Goal: Task Accomplishment & Management: Manage account settings

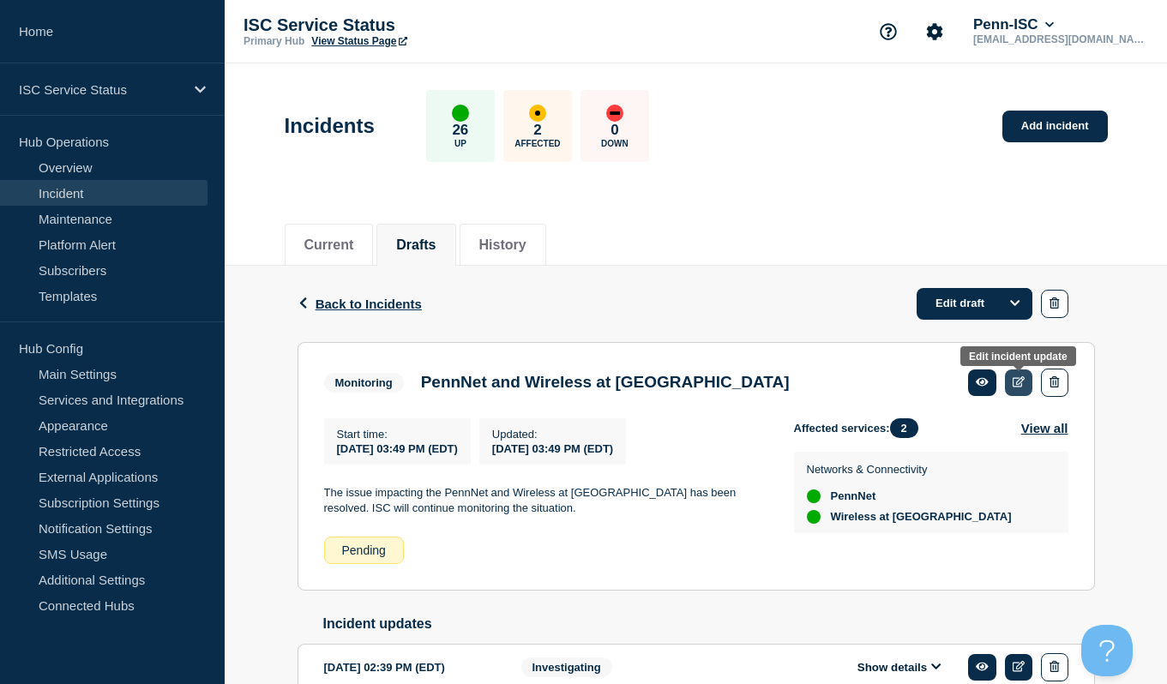
click at [1022, 386] on icon at bounding box center [1019, 381] width 13 height 11
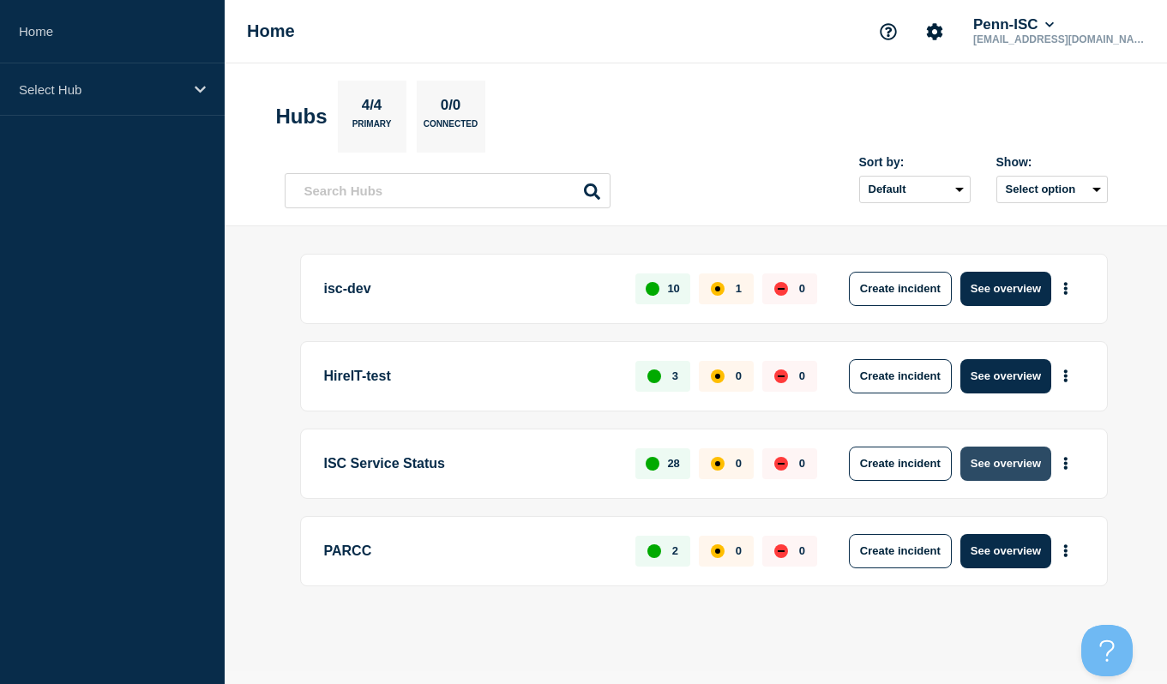
click at [1001, 474] on button "See overview" at bounding box center [1005, 464] width 91 height 34
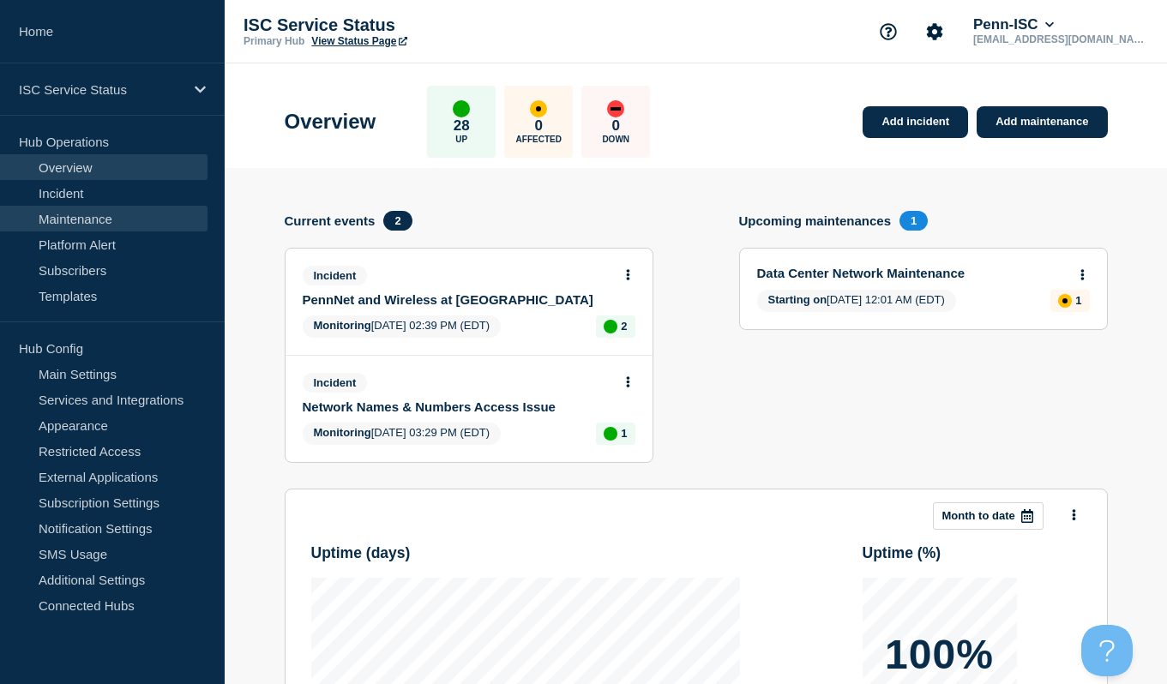
click at [112, 213] on link "Maintenance" at bounding box center [103, 219] width 207 height 26
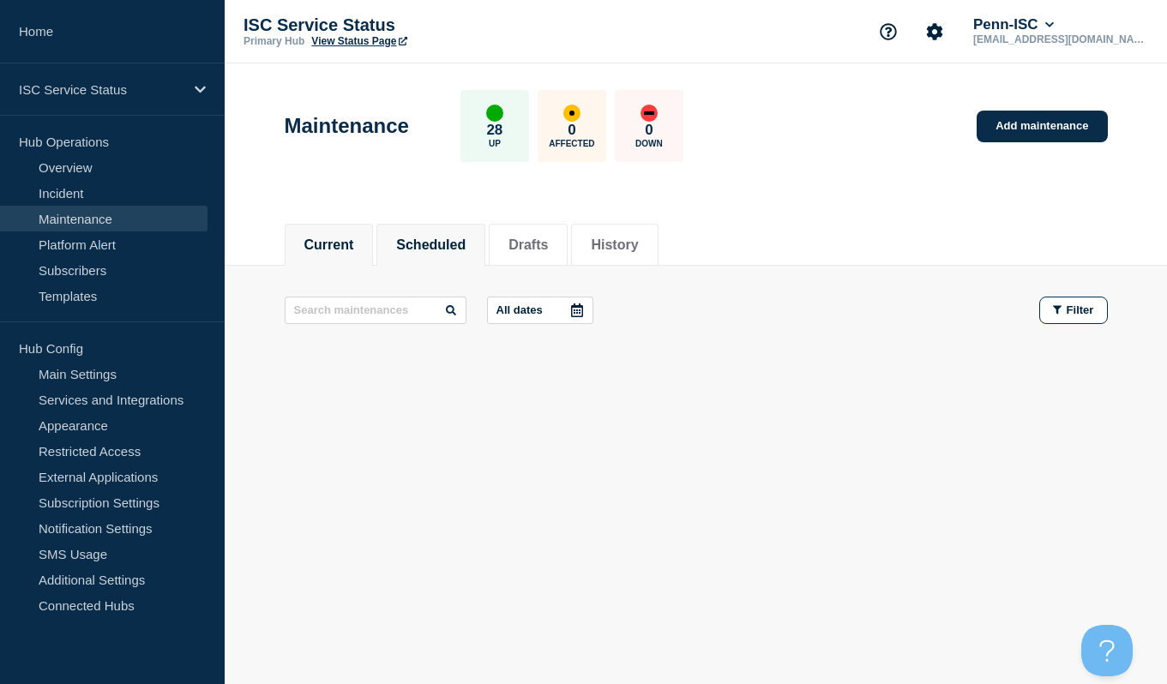
click at [436, 244] on button "Scheduled" at bounding box center [430, 245] width 69 height 15
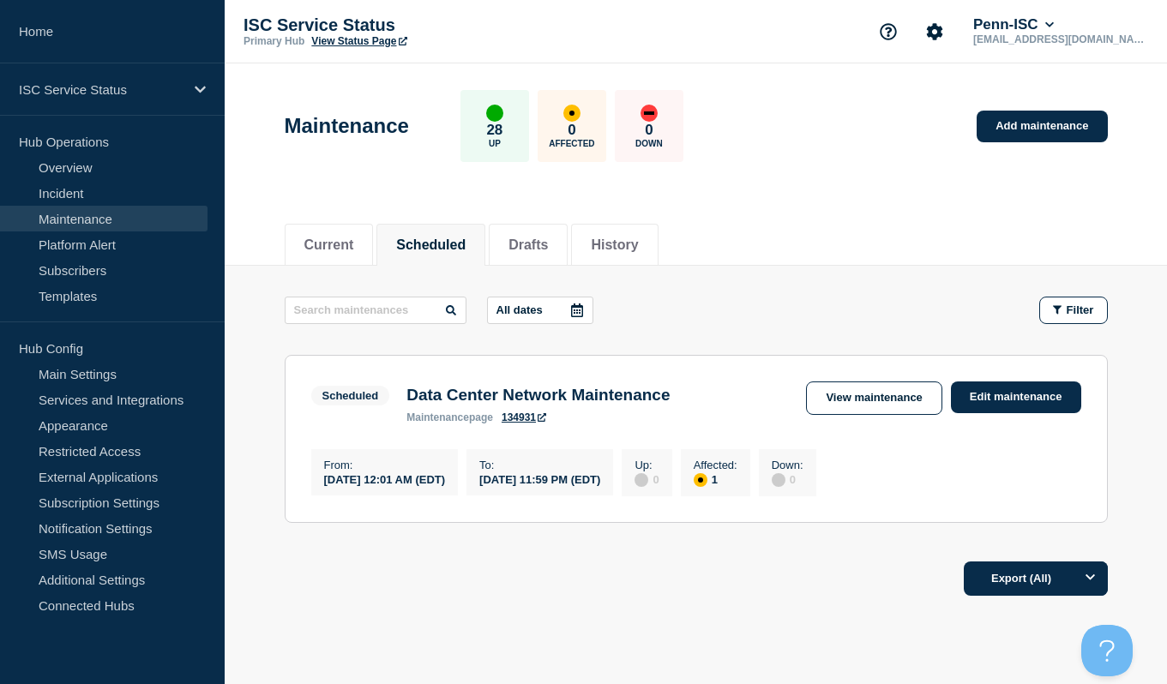
click at [380, 245] on li "Scheduled" at bounding box center [430, 245] width 109 height 42
click at [334, 245] on button "Current" at bounding box center [329, 245] width 50 height 15
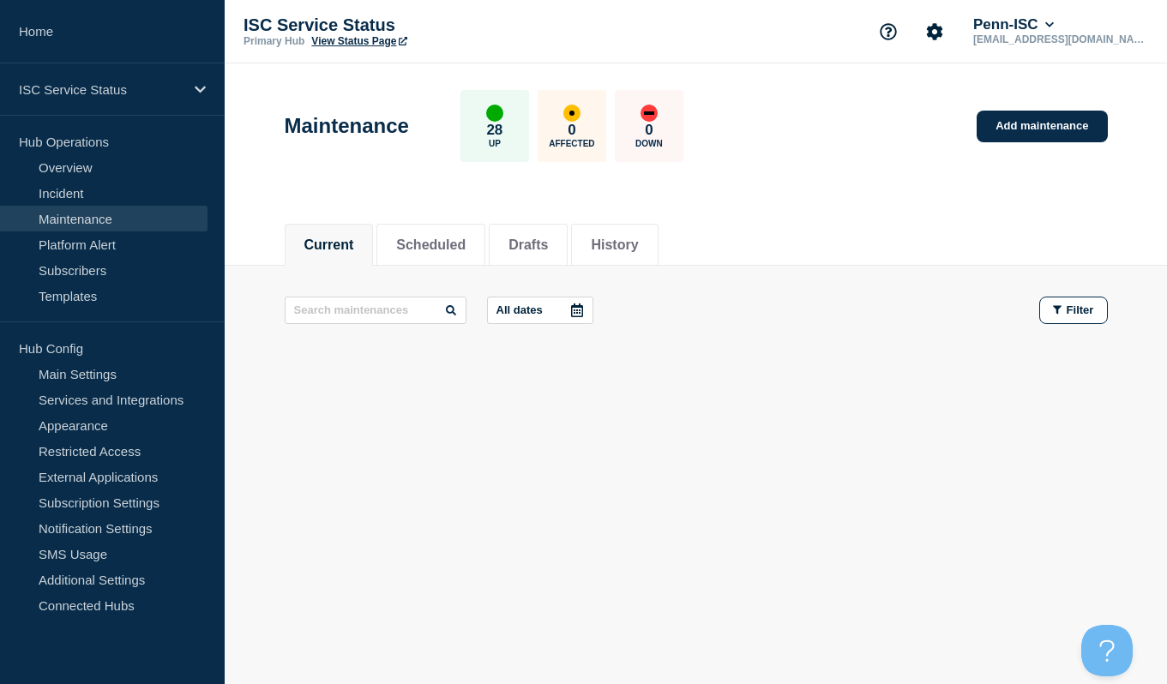
click at [334, 245] on button "Current" at bounding box center [329, 245] width 50 height 15
click at [628, 258] on li "History" at bounding box center [614, 245] width 87 height 42
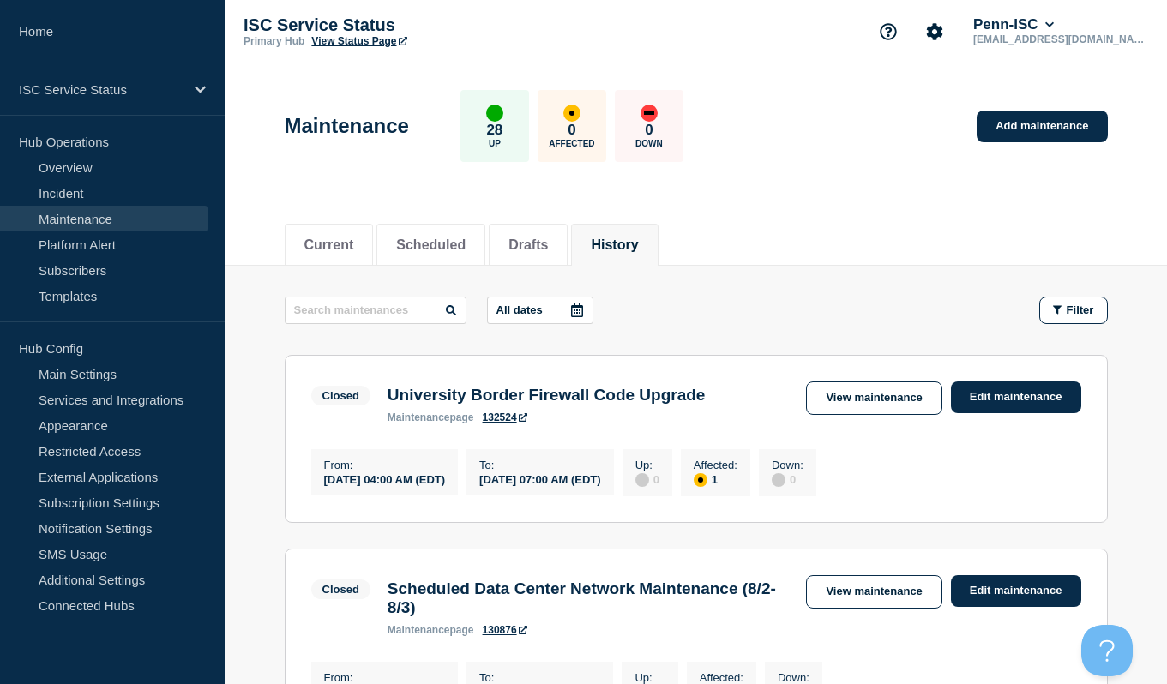
scroll to position [45, 0]
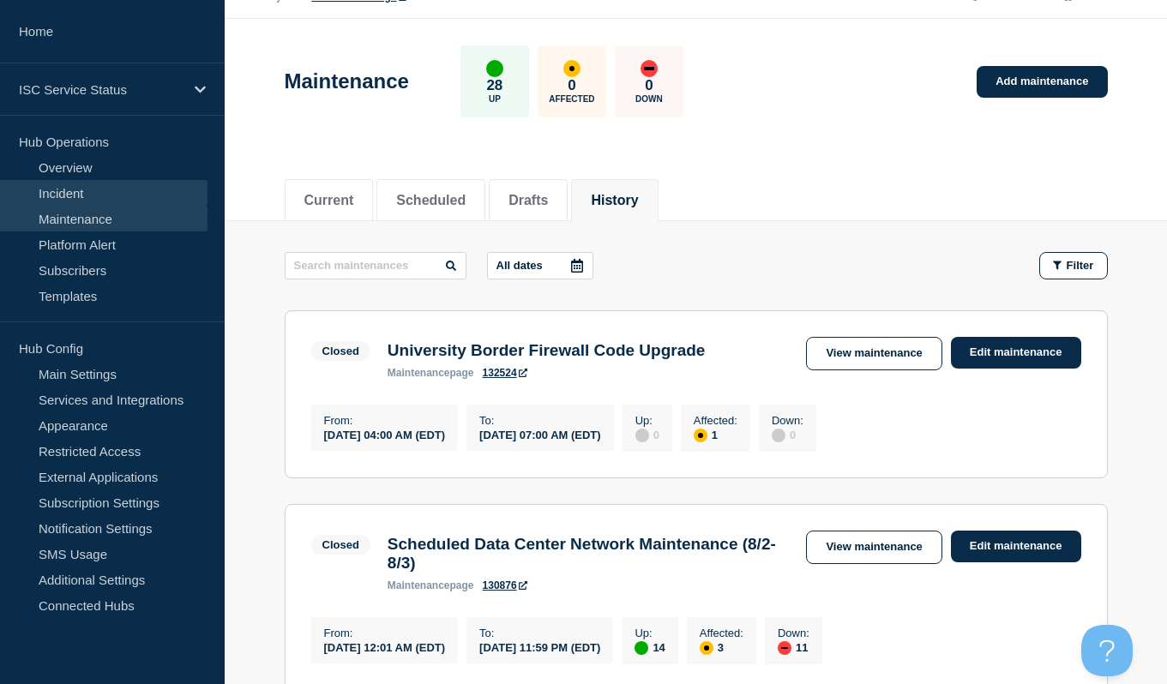
click at [85, 202] on link "Incident" at bounding box center [103, 193] width 207 height 26
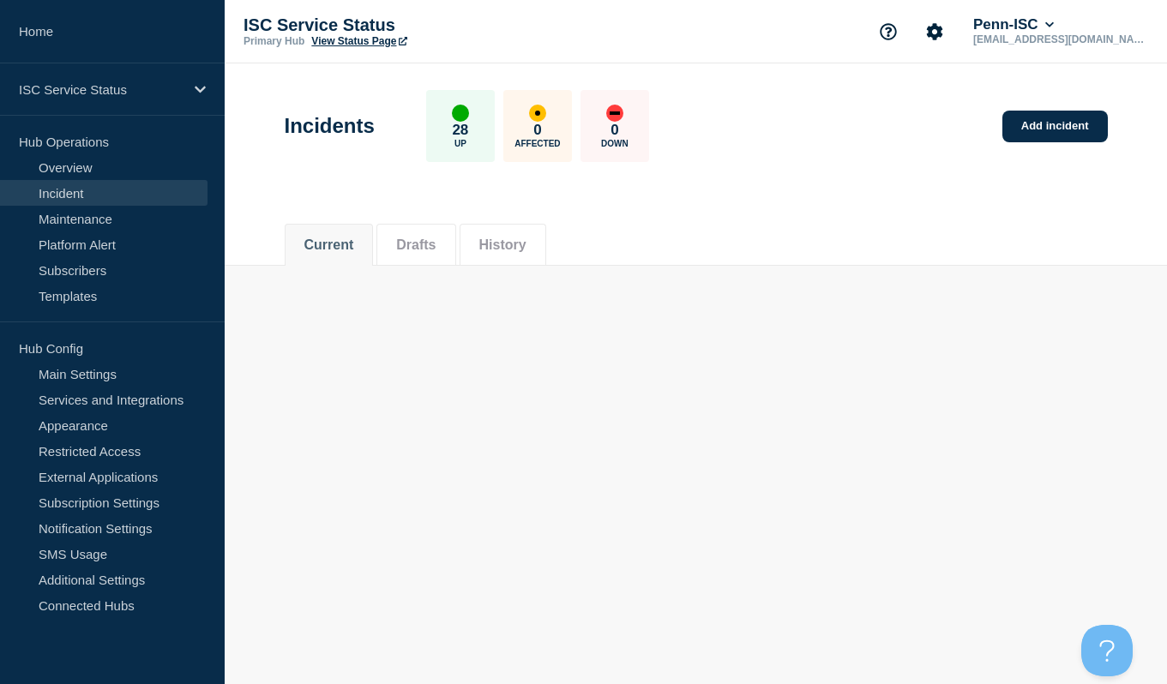
click at [508, 238] on button "History" at bounding box center [502, 245] width 47 height 15
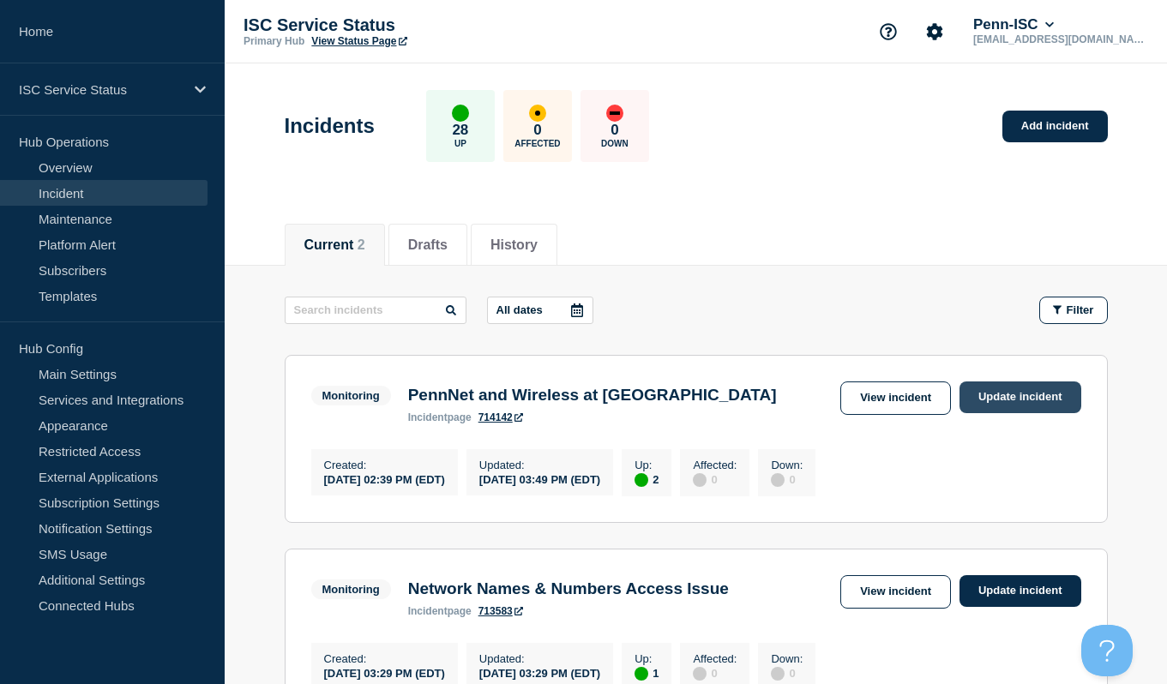
click at [996, 399] on link "Update incident" at bounding box center [1020, 398] width 122 height 32
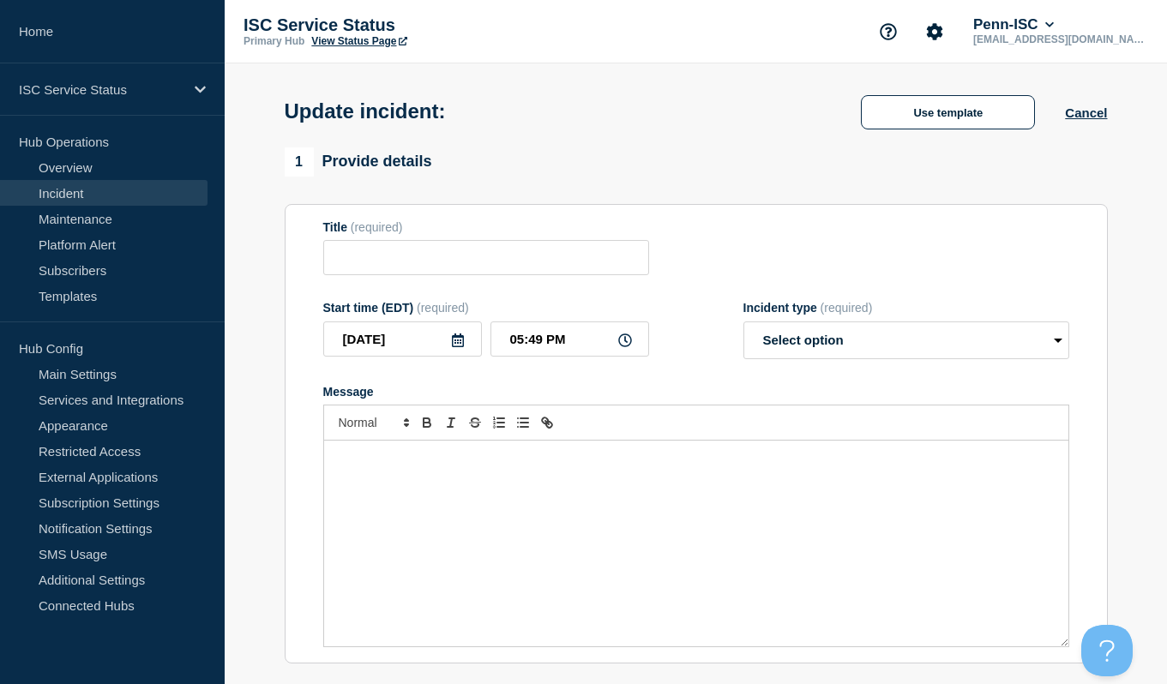
type input "PennNet and Wireless at [GEOGRAPHIC_DATA]"
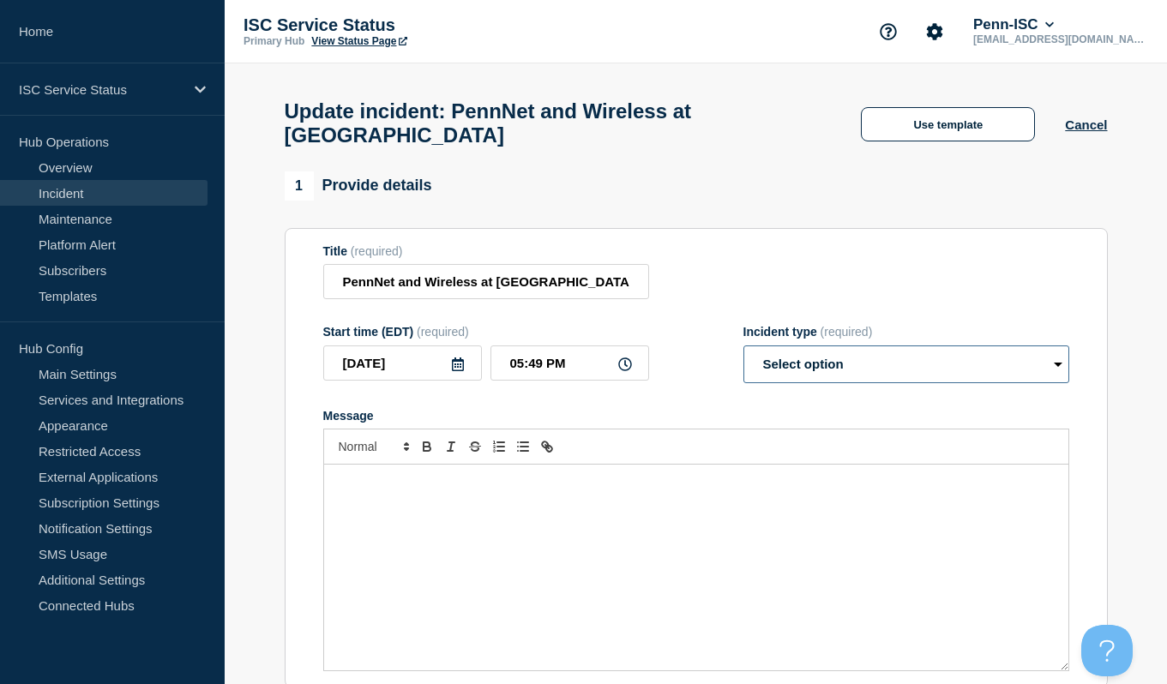
click at [851, 361] on select "Select option Investigating Identified Monitoring Resolved" at bounding box center [906, 365] width 326 height 38
select select "resolved"
click at [743, 346] on select "Select option Investigating Identified Monitoring Resolved" at bounding box center [906, 365] width 326 height 38
click at [661, 506] on div "Message" at bounding box center [696, 568] width 744 height 206
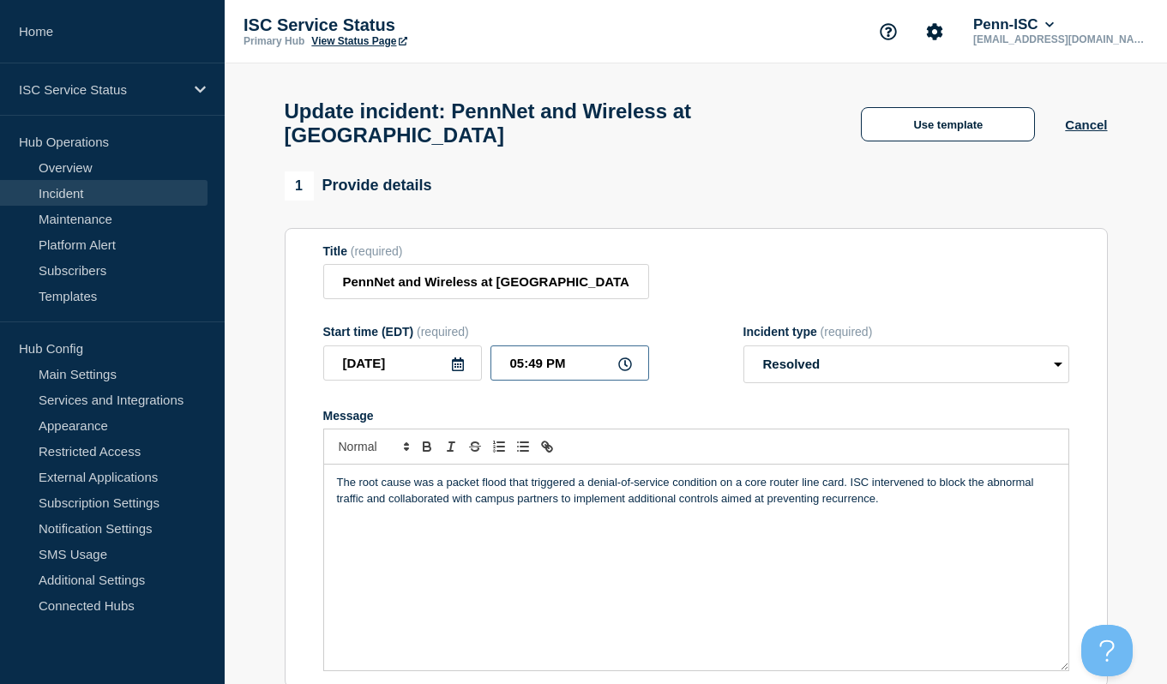
click at [519, 352] on input "05:49 PM" at bounding box center [569, 363] width 159 height 35
click at [564, 494] on p "The root cause was a packet flood that triggered a denial-of-service condition …" at bounding box center [696, 491] width 719 height 32
click at [120, 193] on link "Incident" at bounding box center [103, 193] width 207 height 26
click at [337, 475] on p "The root cause was a packet flood that triggered a denial-of-service condition …" at bounding box center [696, 491] width 719 height 32
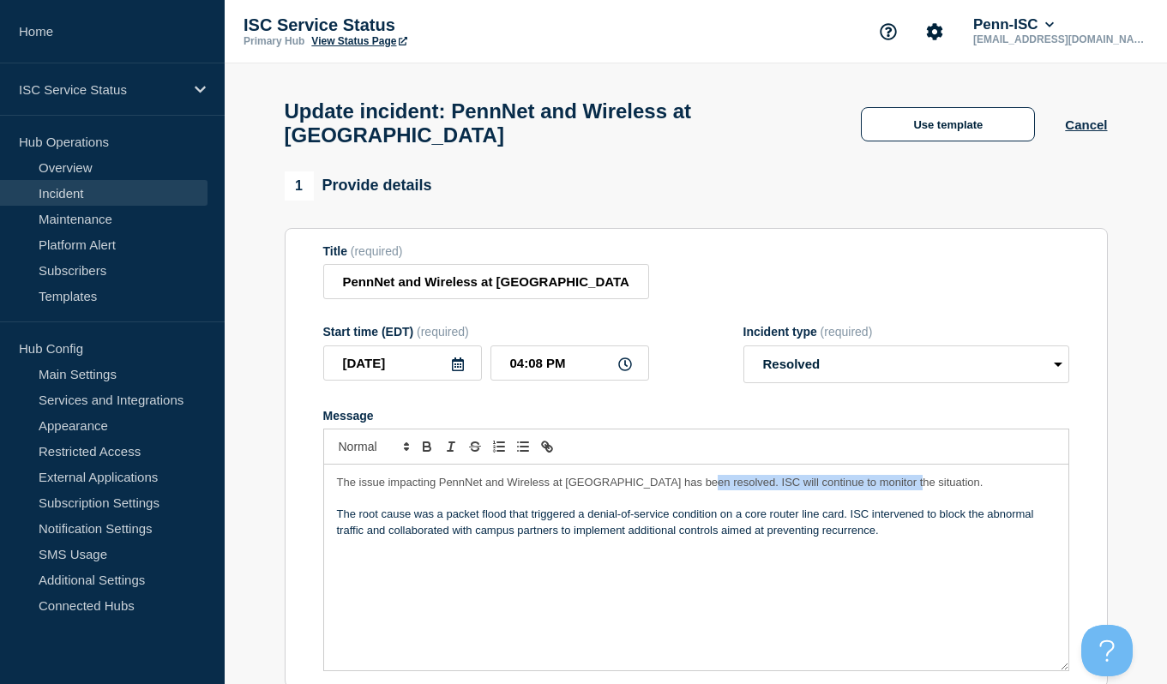
click at [693, 476] on span "The issue impacting PennNet and Wireless at Penn has been resolved. ISC will co…" at bounding box center [660, 482] width 646 height 13
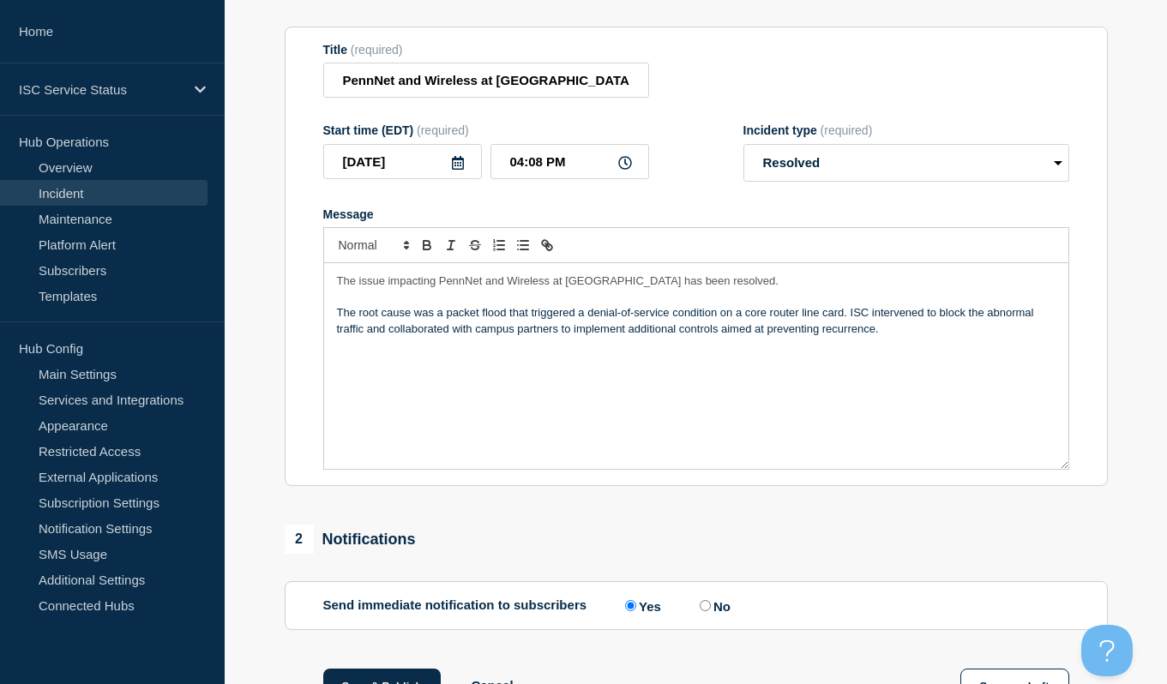
scroll to position [339, 0]
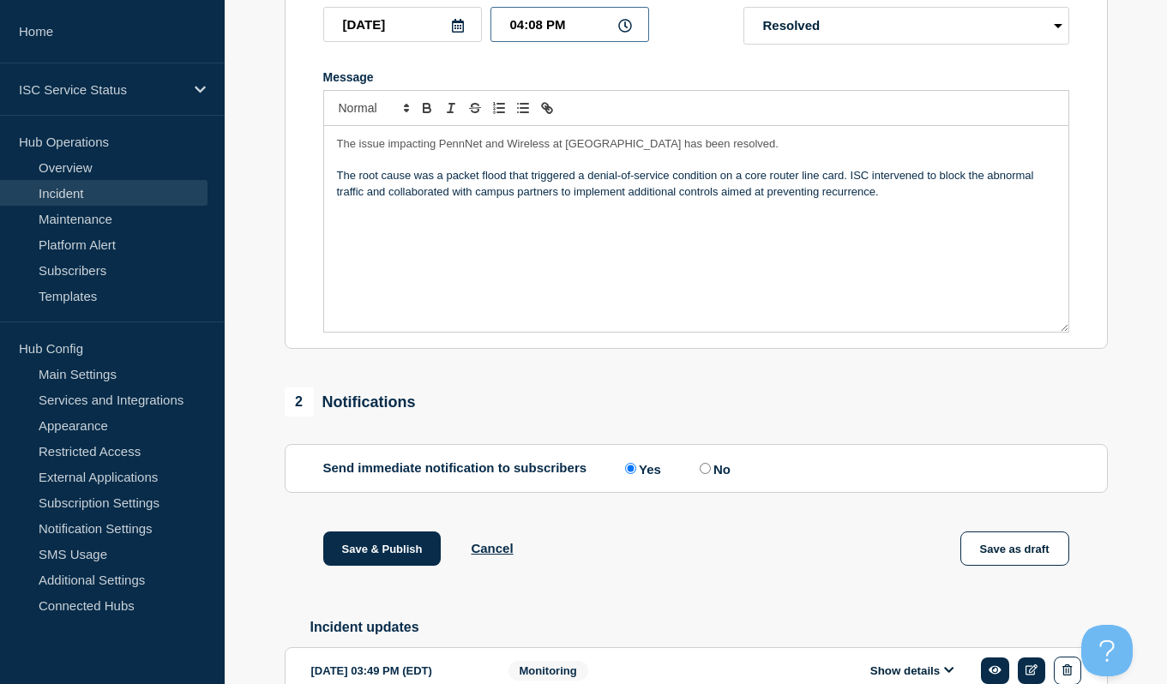
click at [543, 14] on input "04:08 PM" at bounding box center [569, 24] width 159 height 35
click at [536, 12] on input "04:08 PM" at bounding box center [569, 24] width 159 height 35
type input "04:10 PM"
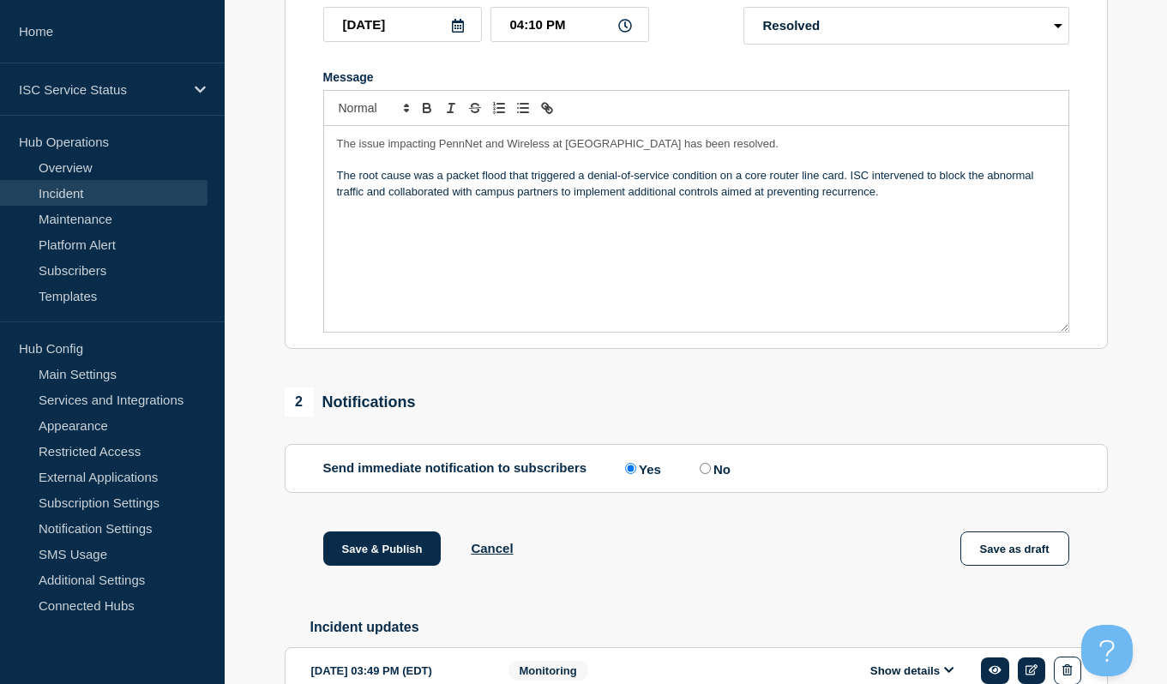
click at [519, 168] on p "The root cause was a packet flood that triggered a denial-of-service condition …" at bounding box center [696, 184] width 719 height 32
click at [702, 463] on input "No" at bounding box center [705, 468] width 11 height 11
radio input "true"
radio input "false"
click at [412, 541] on button "Save & Publish" at bounding box center [382, 549] width 118 height 34
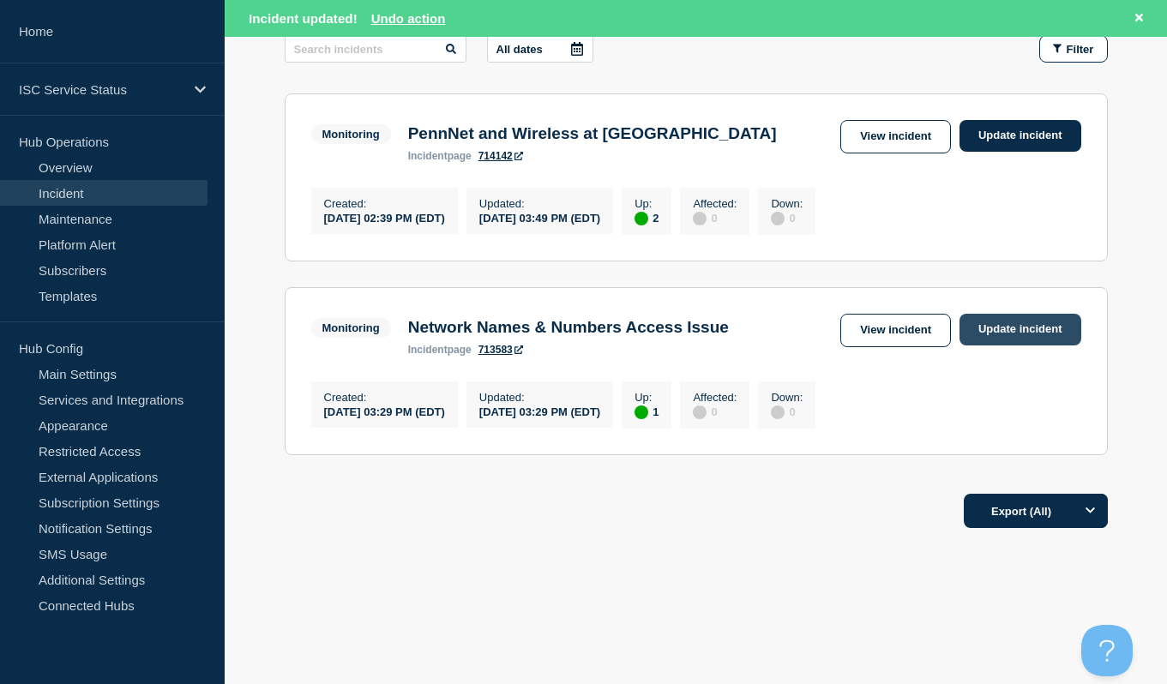
scroll to position [317, 0]
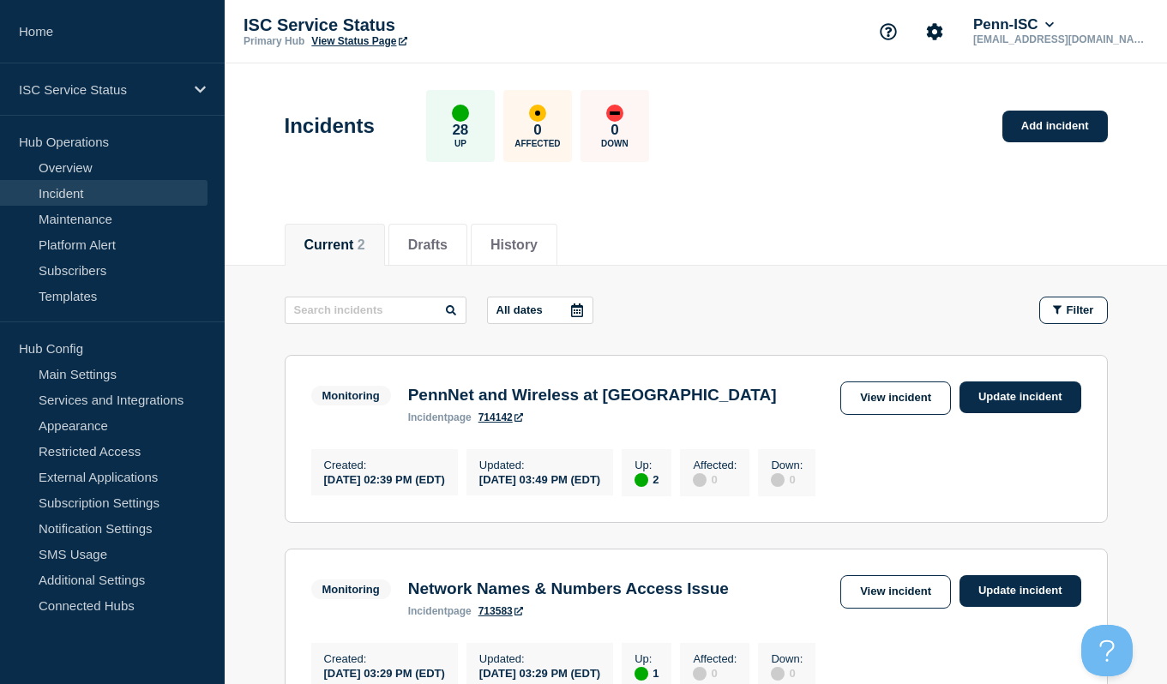
click at [346, 45] on link "View Status Page" at bounding box center [358, 41] width 95 height 12
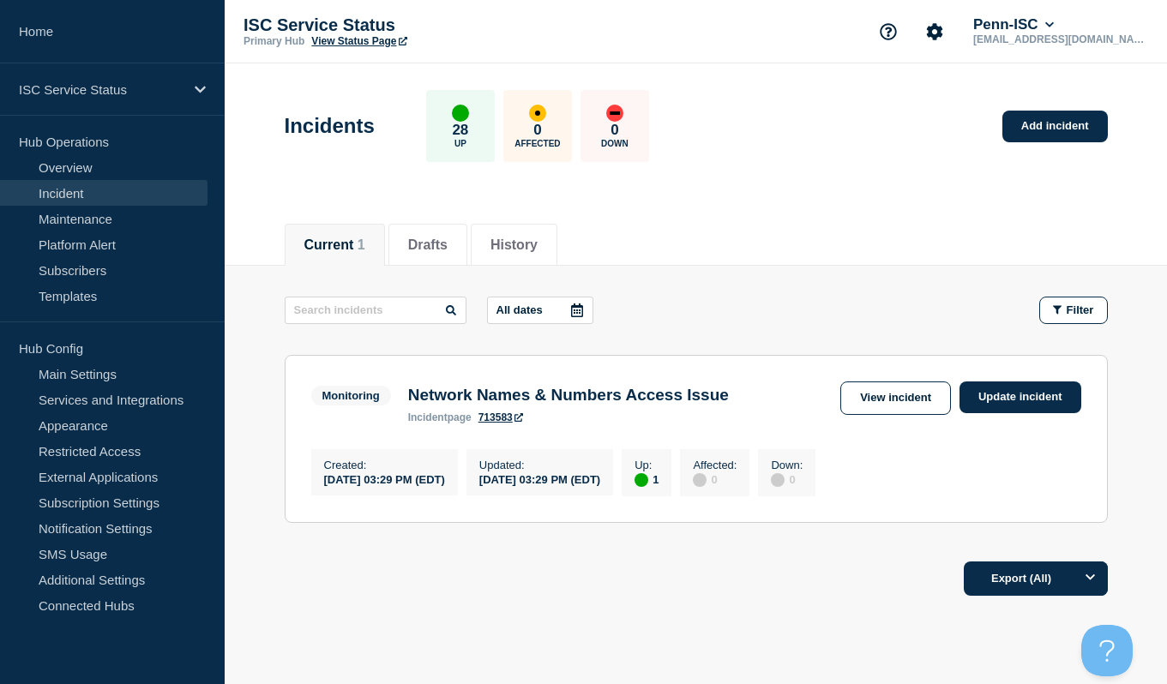
click at [366, 46] on link "View Status Page" at bounding box center [358, 41] width 95 height 12
